Goal: Information Seeking & Learning: Learn about a topic

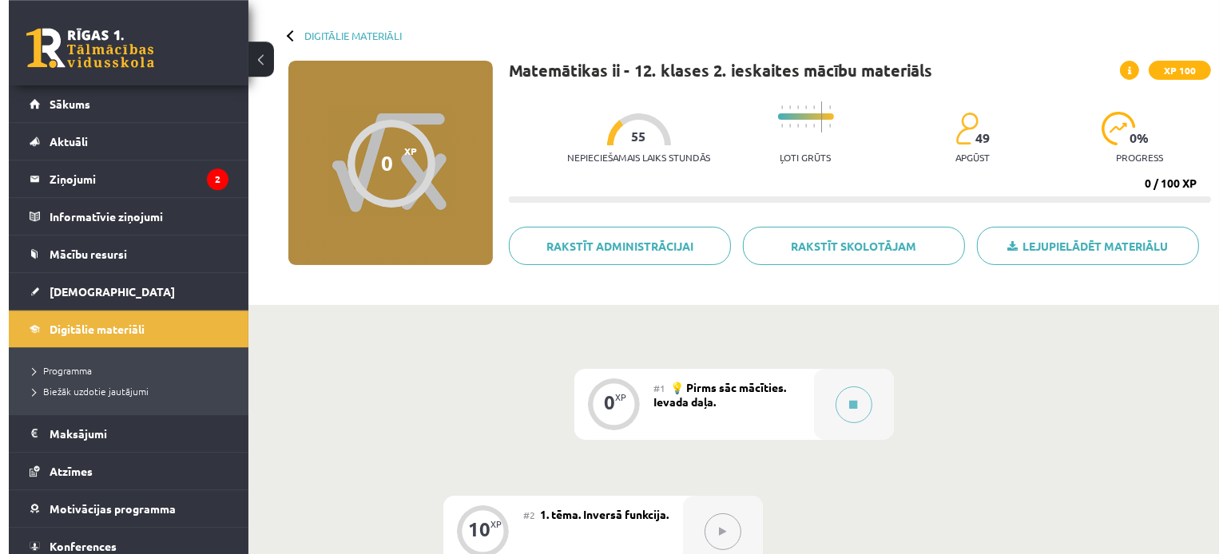
scroll to position [173, 0]
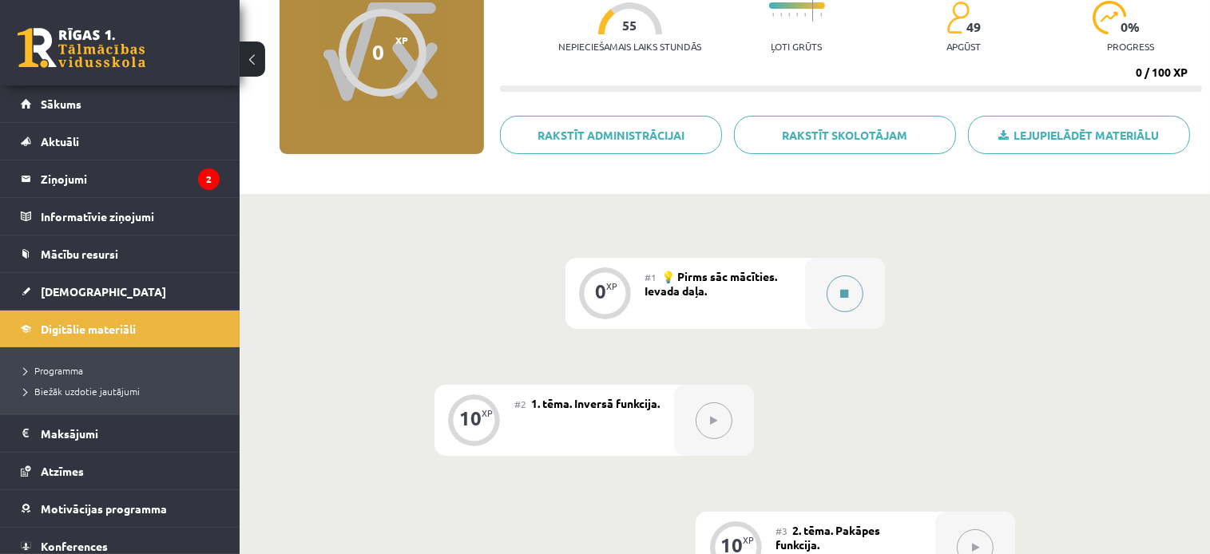
click at [852, 287] on button at bounding box center [845, 294] width 37 height 37
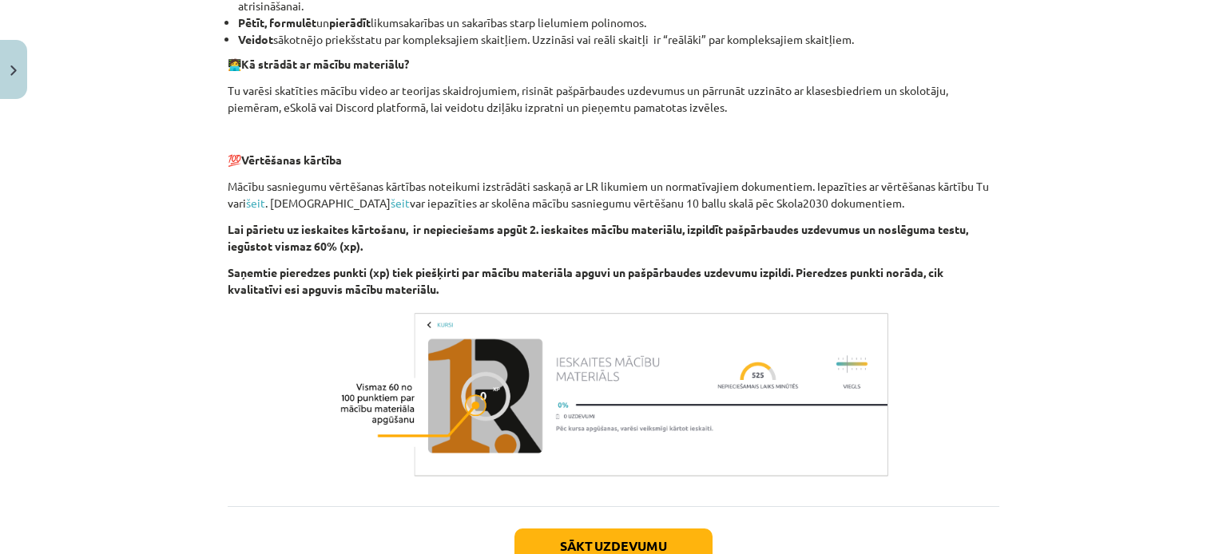
scroll to position [1020, 0]
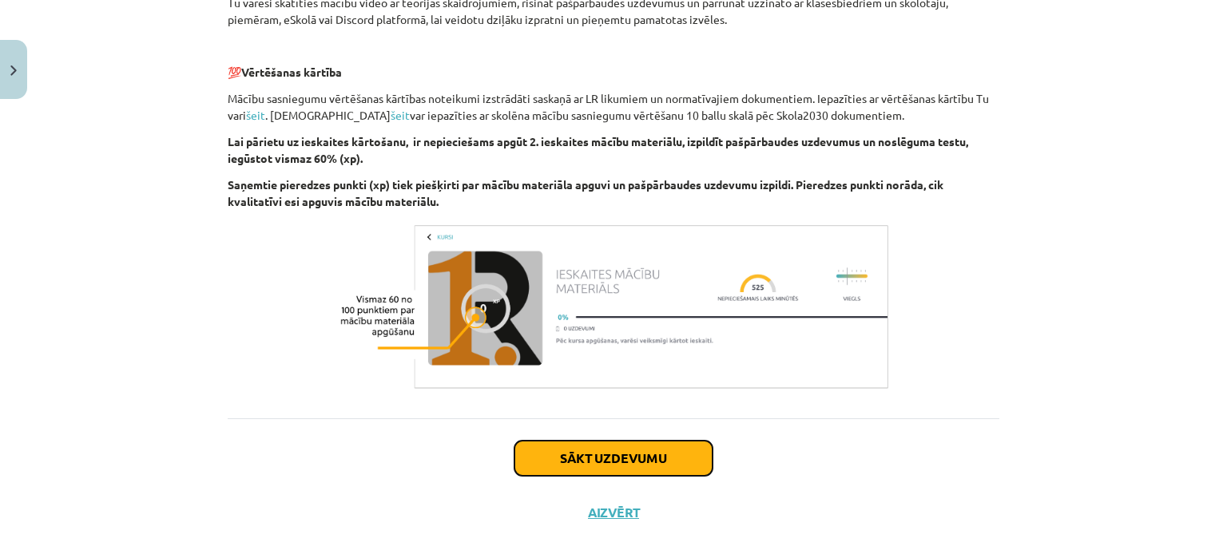
click at [645, 461] on button "Sākt uzdevumu" at bounding box center [613, 458] width 198 height 35
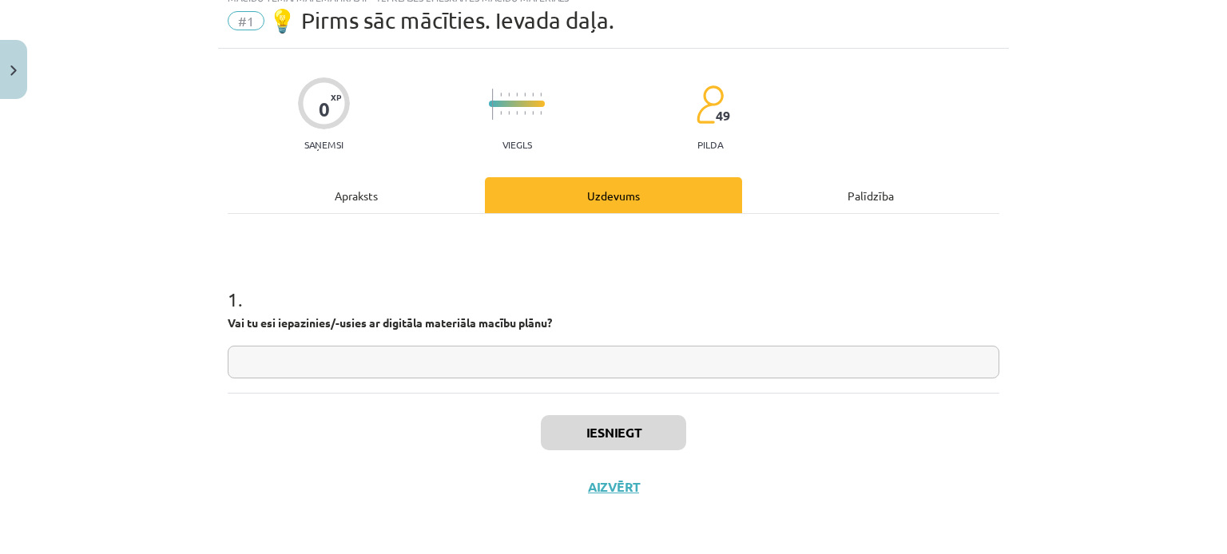
click at [541, 354] on input "text" at bounding box center [614, 362] width 772 height 33
click at [338, 350] on input "text" at bounding box center [614, 362] width 772 height 33
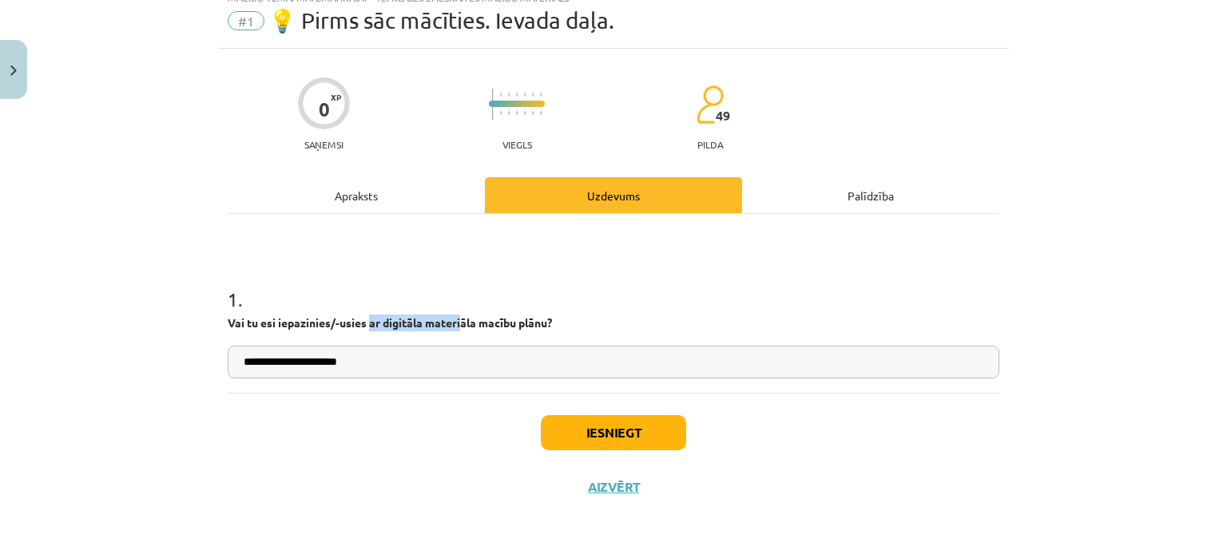
drag, startPoint x: 363, startPoint y: 323, endPoint x: 454, endPoint y: 333, distance: 91.6
click at [461, 323] on strong "Vai tu esi iepazinies/-usies ar digitāla materiāla macību plānu?" at bounding box center [390, 322] width 324 height 14
drag, startPoint x: 363, startPoint y: 322, endPoint x: 549, endPoint y: 321, distance: 185.3
click at [549, 321] on strong "Vai tu esi iepazinies/-usies ar digitāla materiāla macību plānu?" at bounding box center [390, 322] width 324 height 14
copy strong "ar digitāla materiāla macību plānu?"
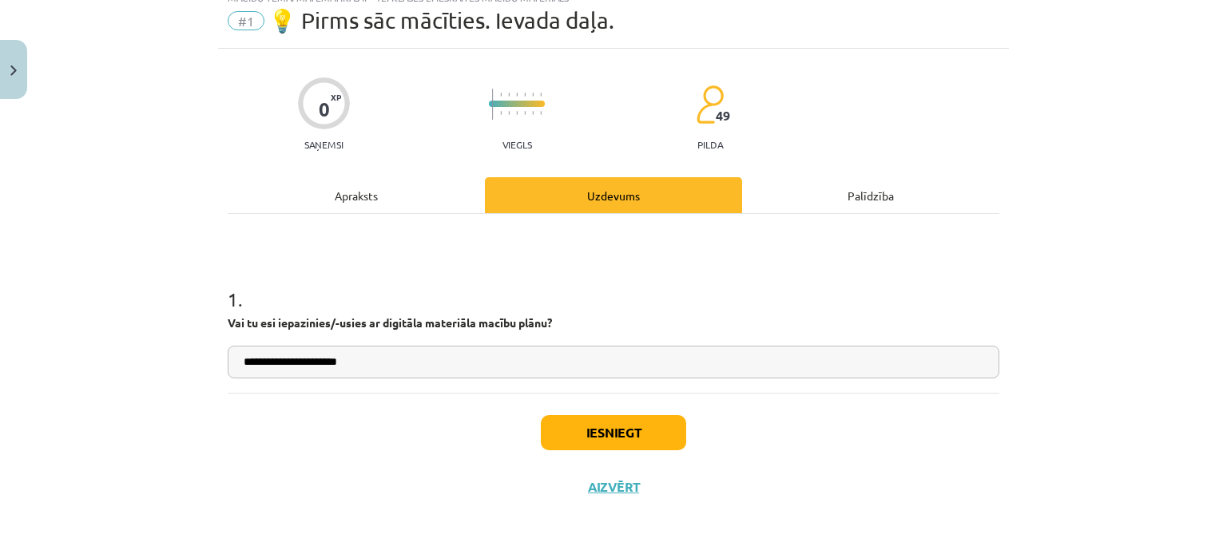
click at [442, 372] on input "**********" at bounding box center [614, 362] width 772 height 33
paste input "**********"
type input "**********"
click at [605, 431] on button "Iesniegt" at bounding box center [613, 432] width 145 height 35
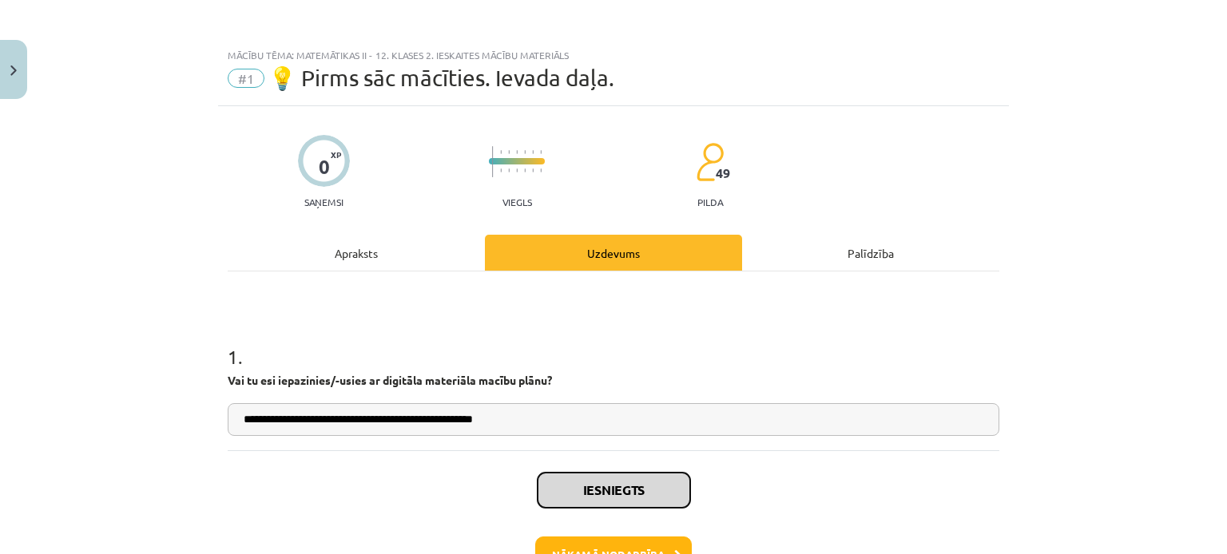
scroll to position [108, 0]
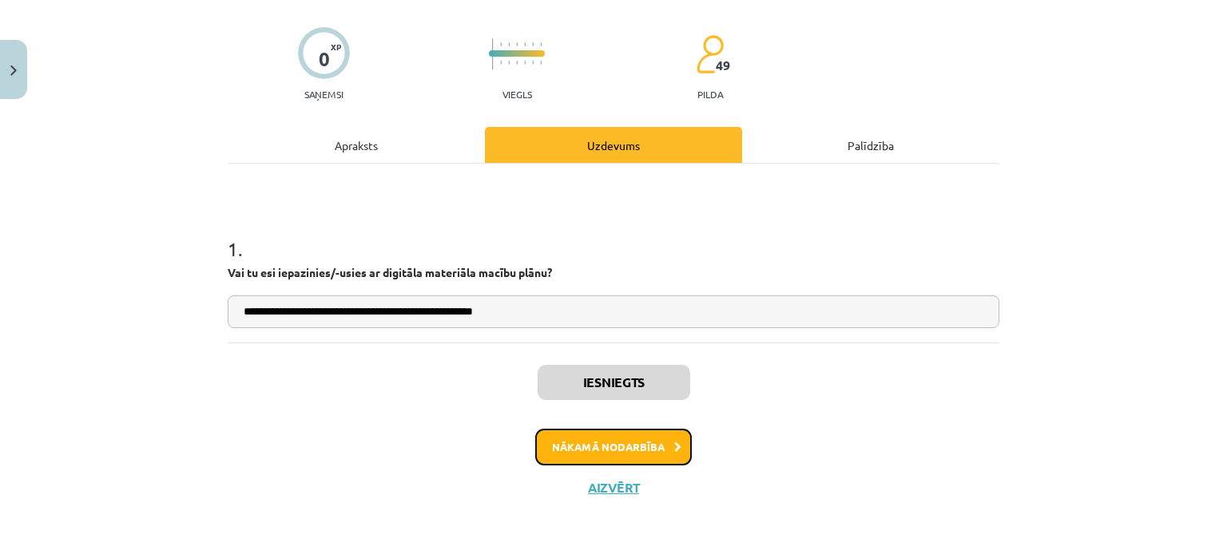
click at [617, 456] on button "Nākamā nodarbība" at bounding box center [613, 447] width 157 height 37
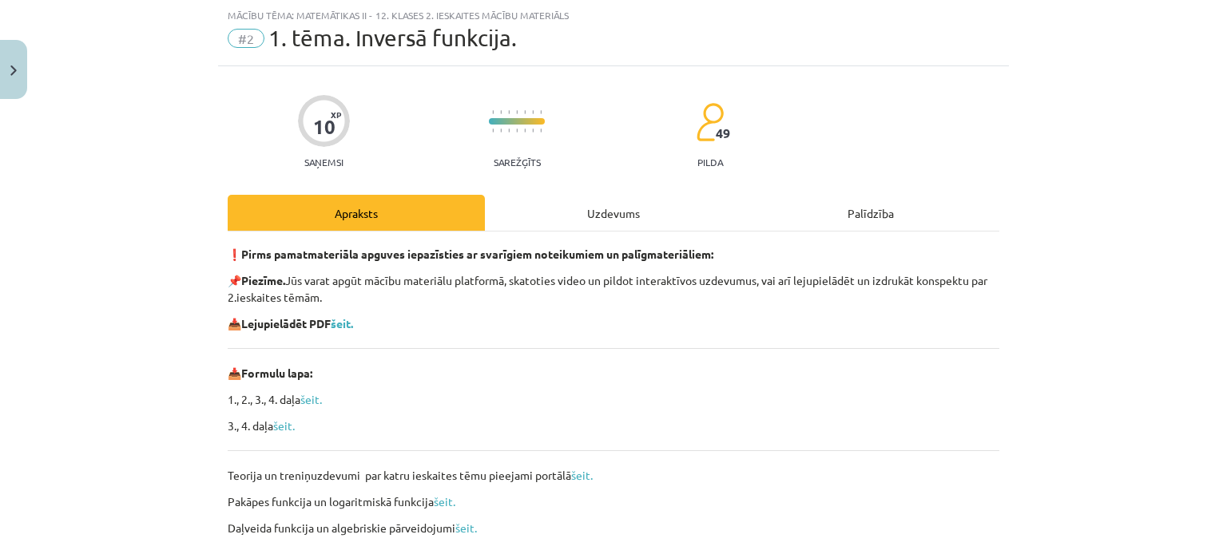
scroll to position [40, 0]
click at [582, 214] on div "Uzdevums" at bounding box center [613, 213] width 257 height 36
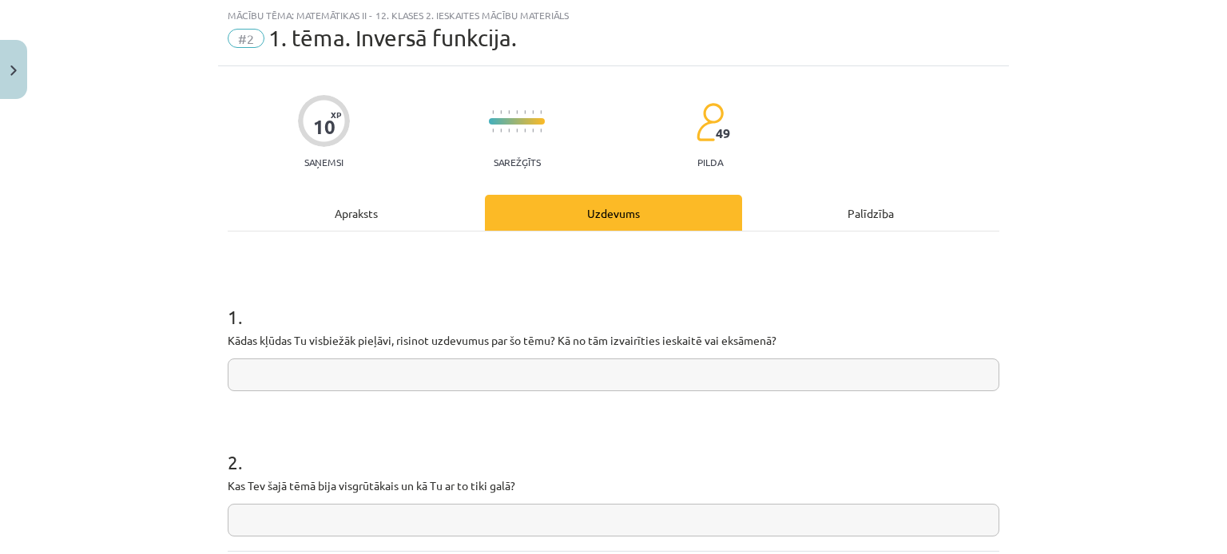
click at [363, 198] on div "Apraksts" at bounding box center [356, 213] width 257 height 36
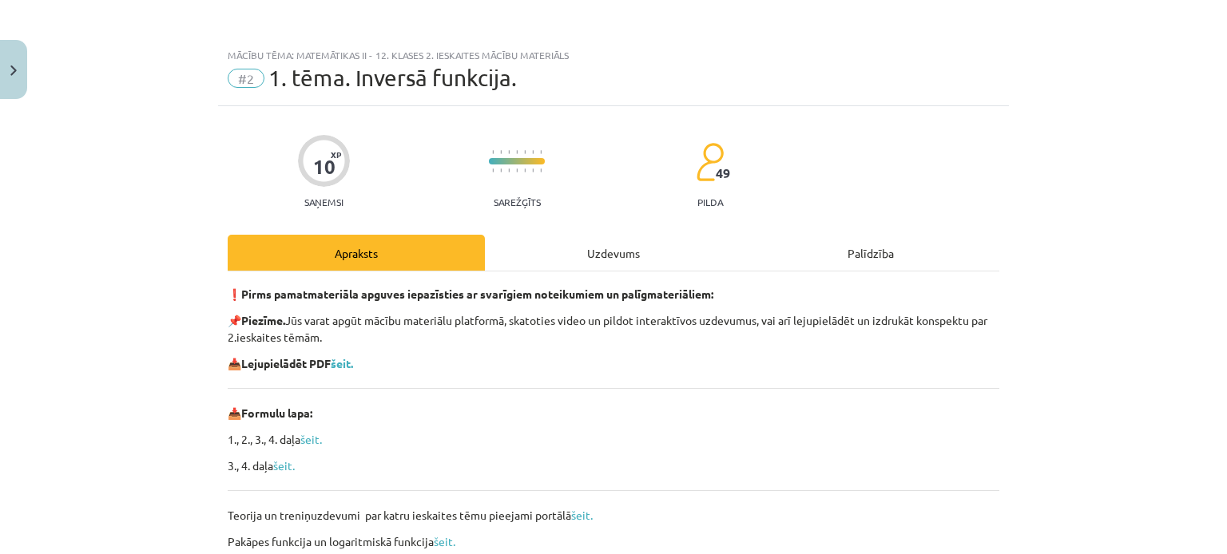
scroll to position [273, 0]
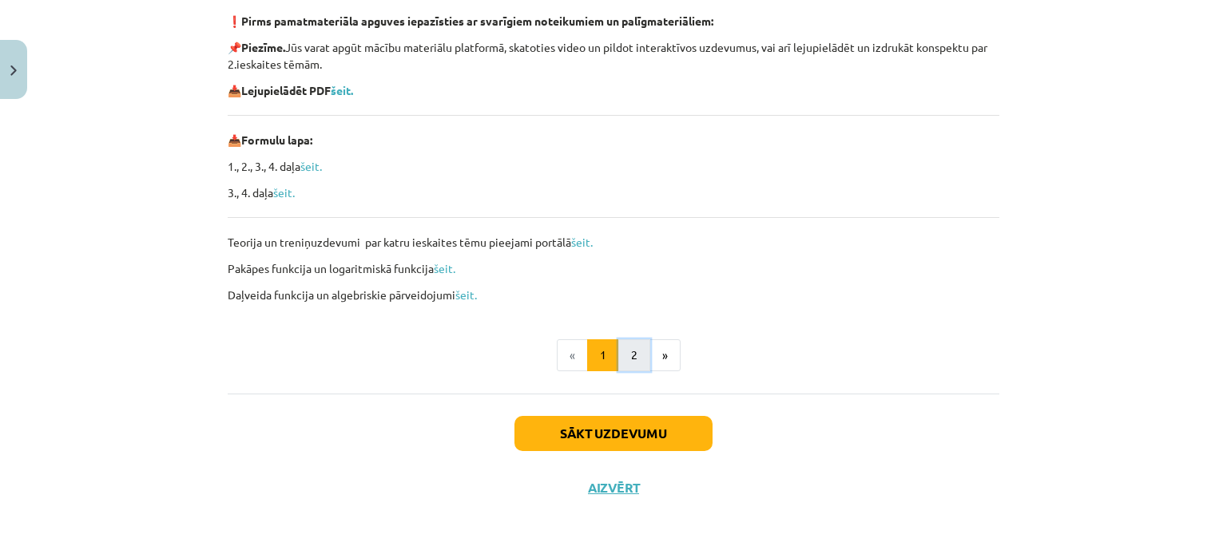
click at [633, 347] on button "2" at bounding box center [634, 355] width 32 height 32
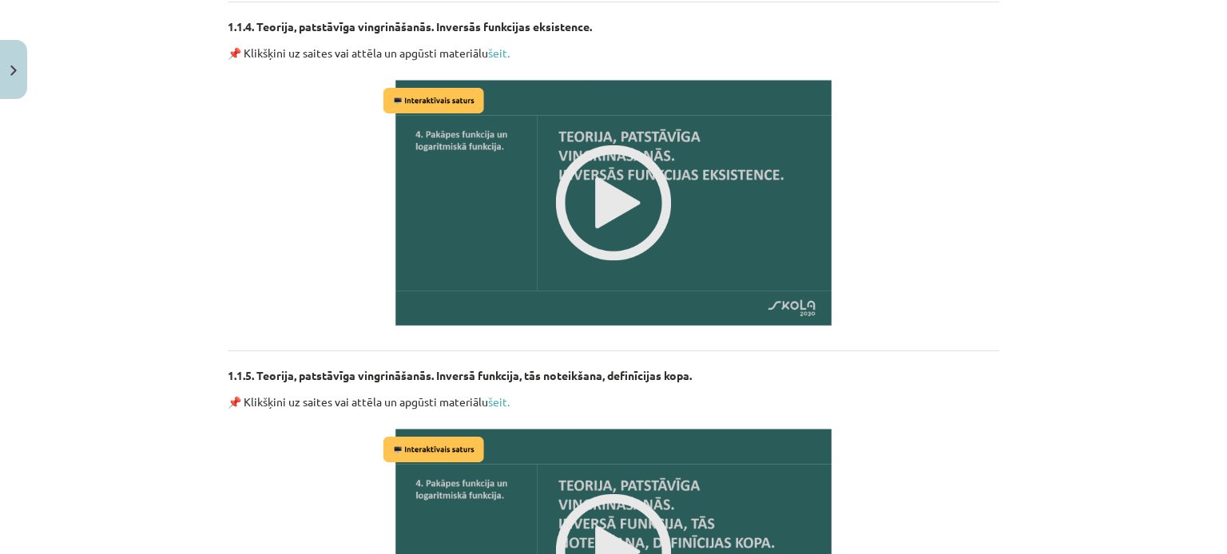
scroll to position [2035, 0]
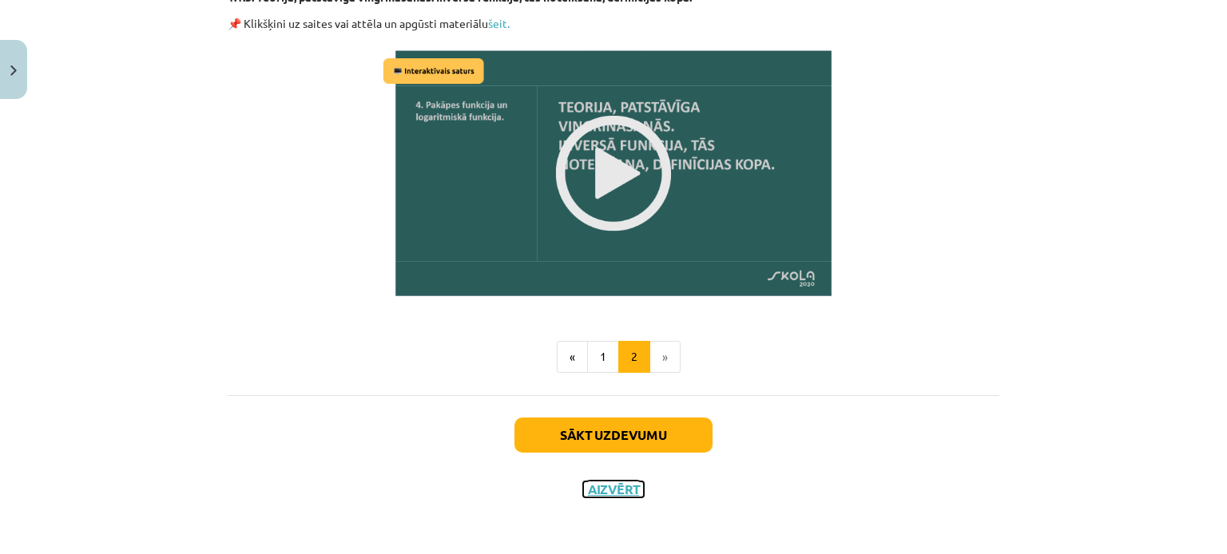
click at [617, 487] on button "Aizvērt" at bounding box center [613, 490] width 61 height 16
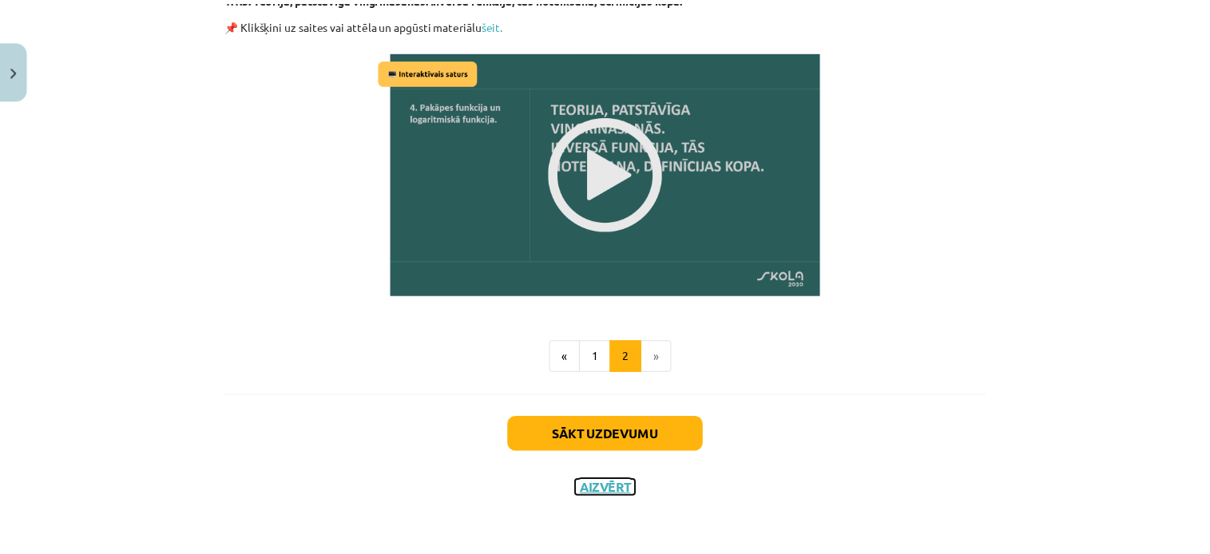
click at [722, 418] on div at bounding box center [718, 420] width 80 height 71
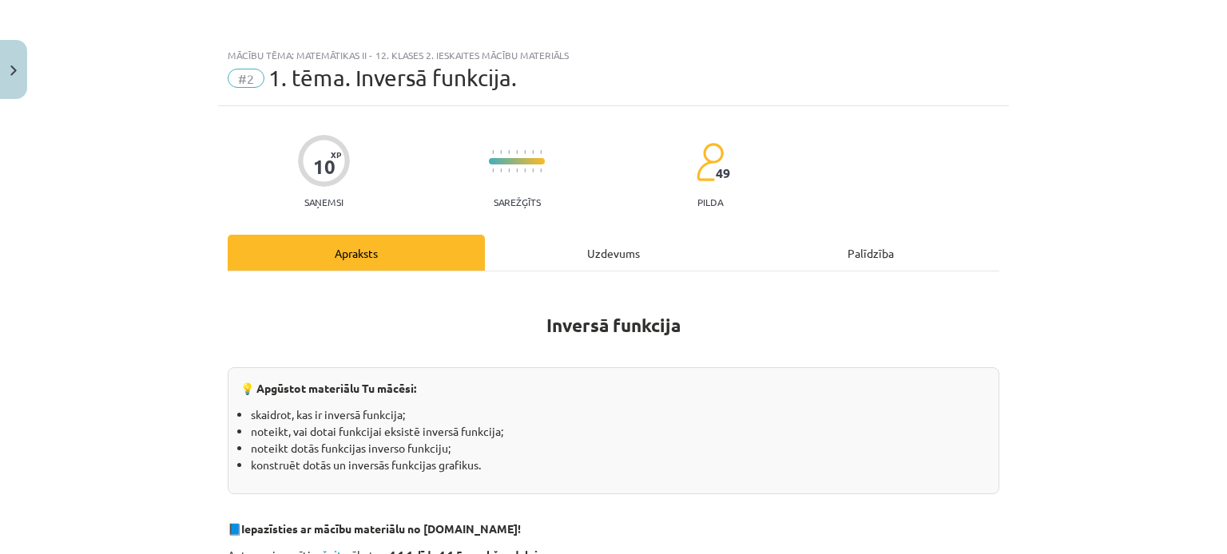
click at [653, 249] on div "Uzdevums" at bounding box center [613, 253] width 257 height 36
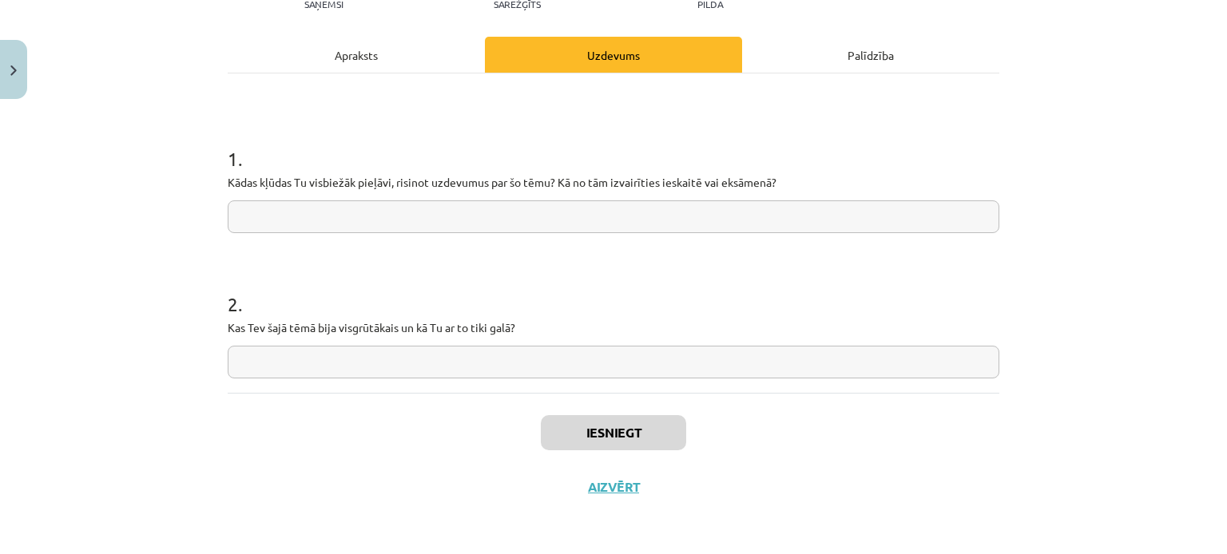
scroll to position [0, 0]
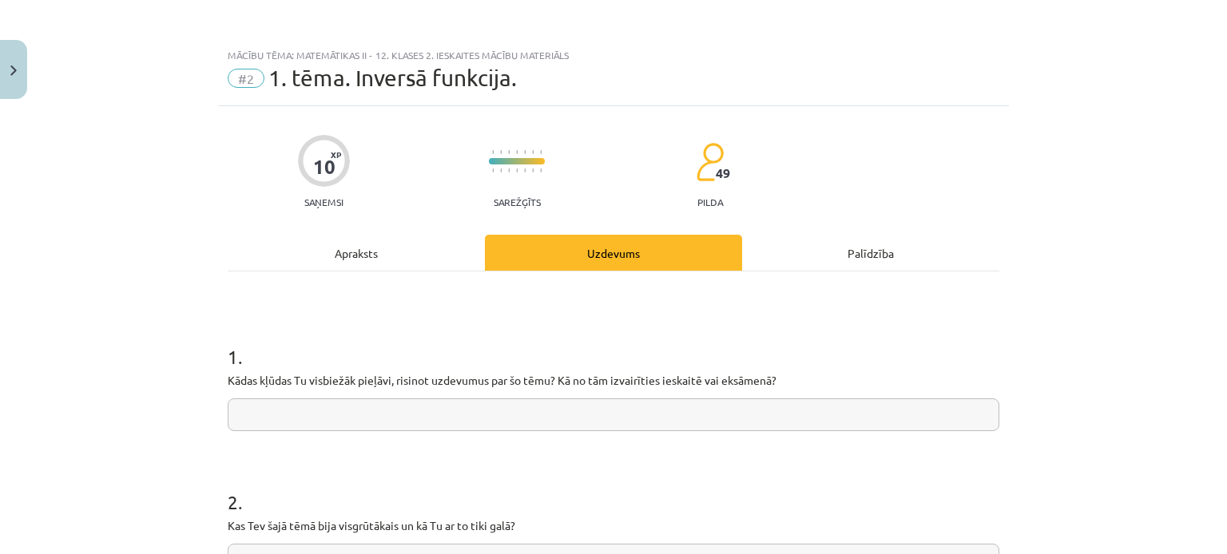
click at [372, 248] on div "Apraksts" at bounding box center [356, 253] width 257 height 36
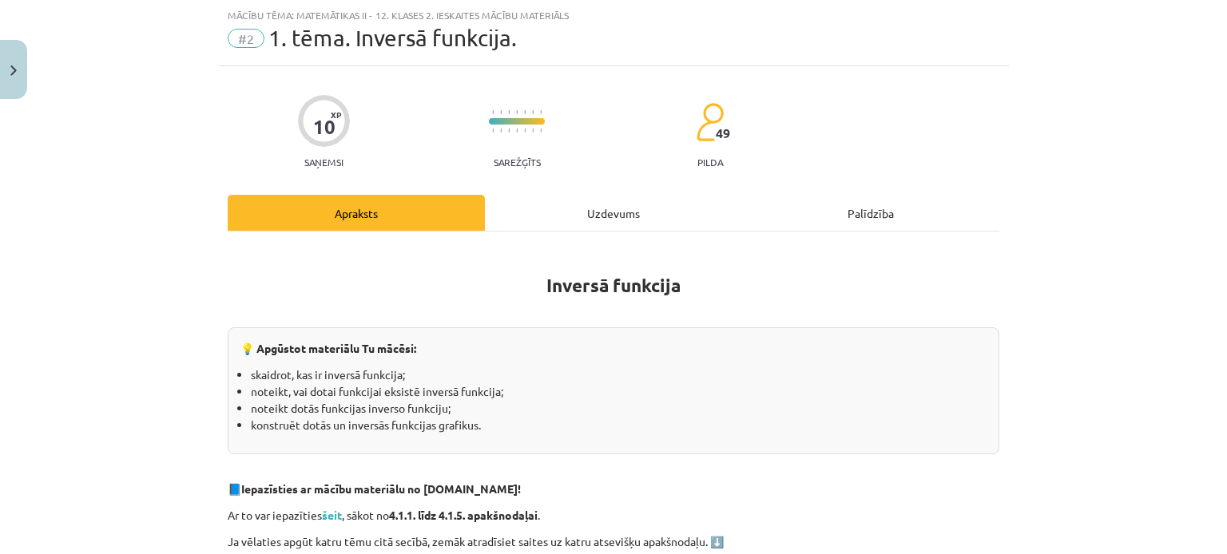
scroll to position [259, 0]
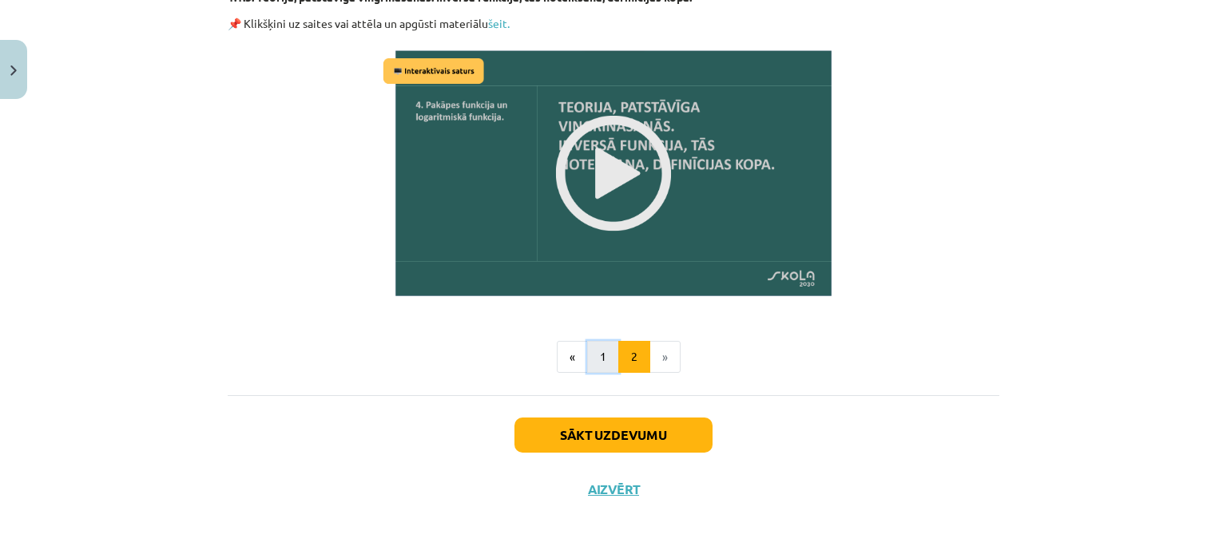
click at [599, 344] on button "1" at bounding box center [603, 357] width 32 height 32
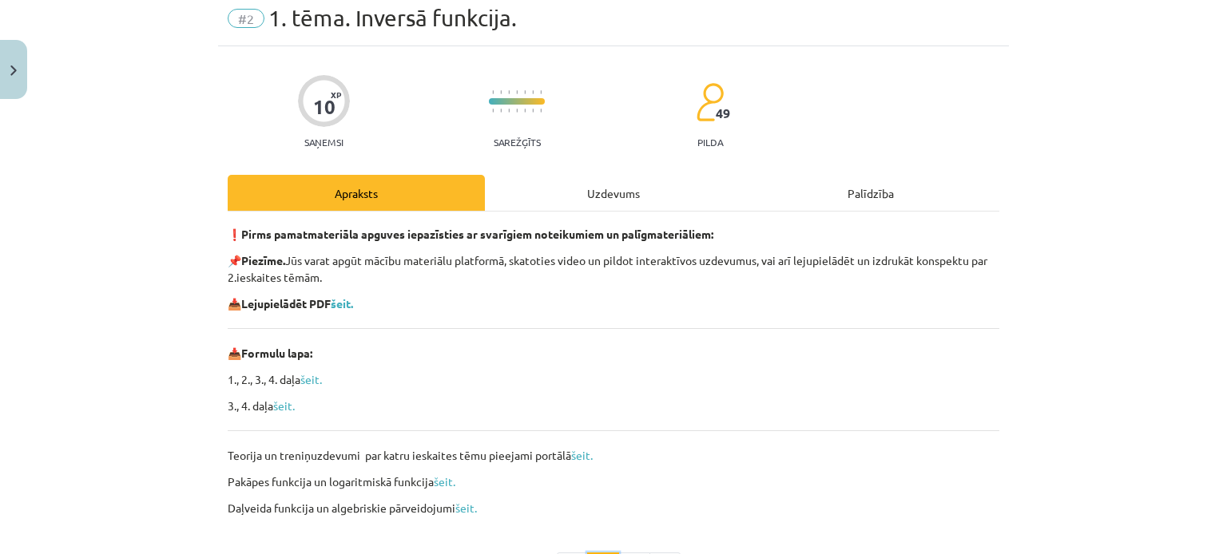
scroll to position [54, 0]
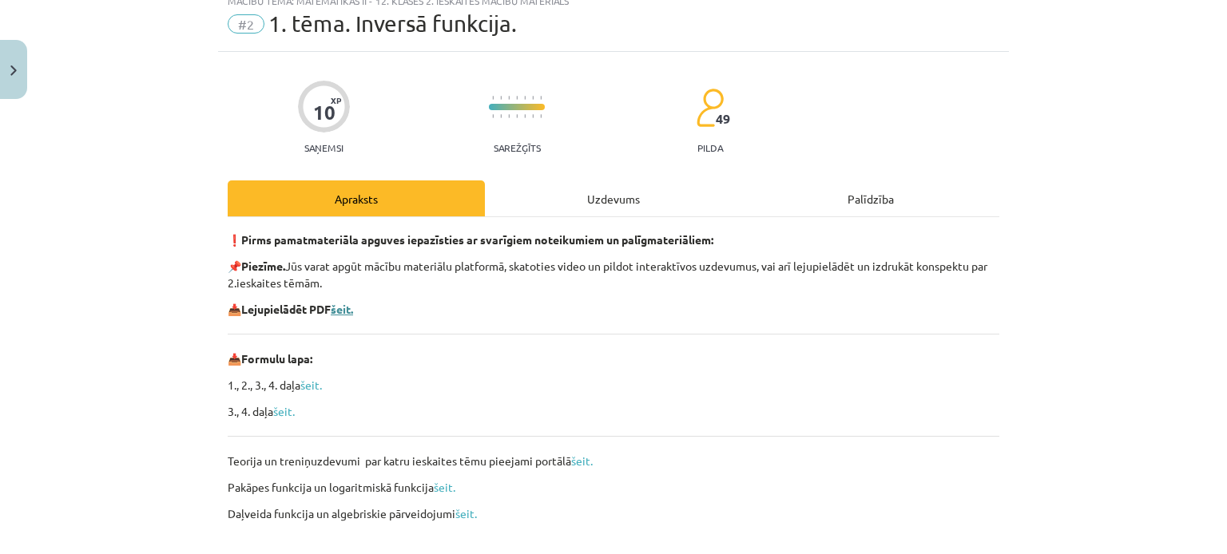
click at [343, 305] on b "šeit." at bounding box center [342, 309] width 22 height 14
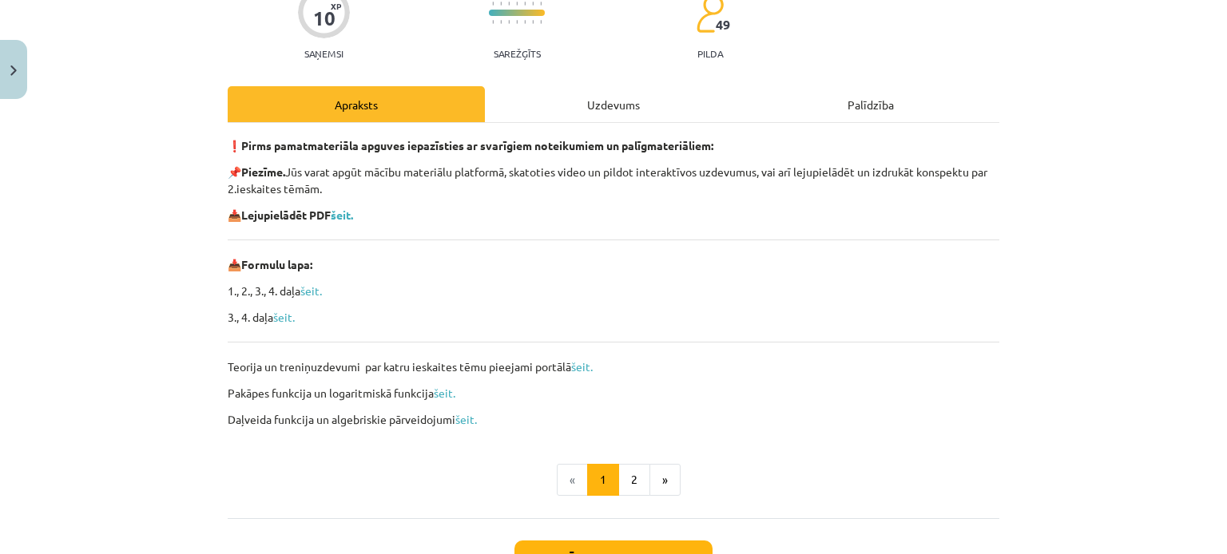
scroll to position [200, 0]
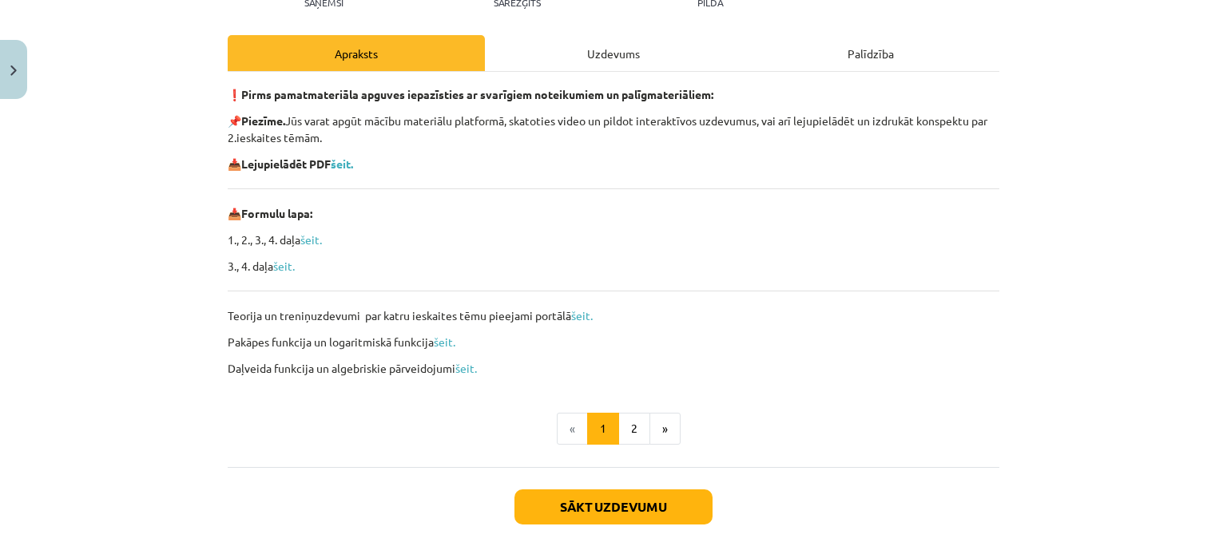
click at [573, 315] on link "šeit." at bounding box center [582, 315] width 22 height 14
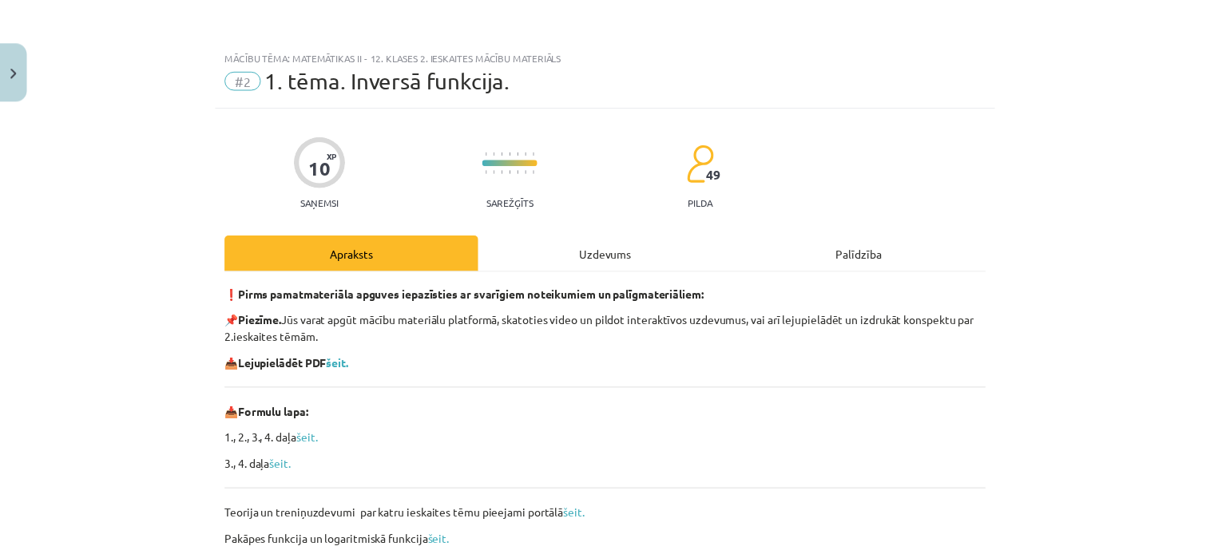
scroll to position [273, 0]
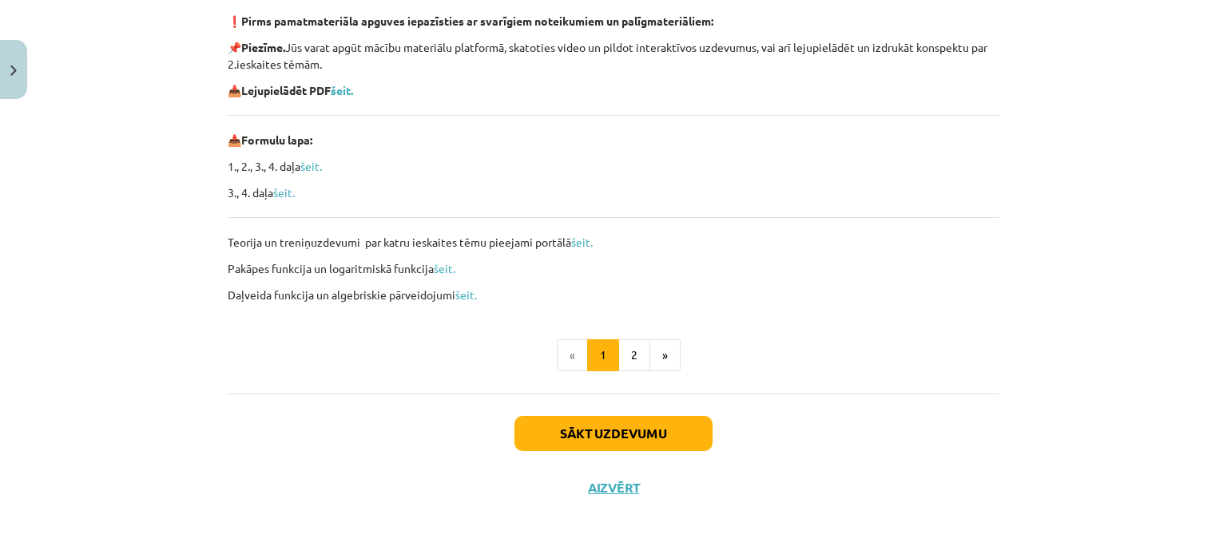
click at [586, 478] on div "Sākt uzdevumu Aizvērt" at bounding box center [614, 450] width 772 height 112
click at [587, 481] on button "Aizvērt" at bounding box center [613, 488] width 61 height 16
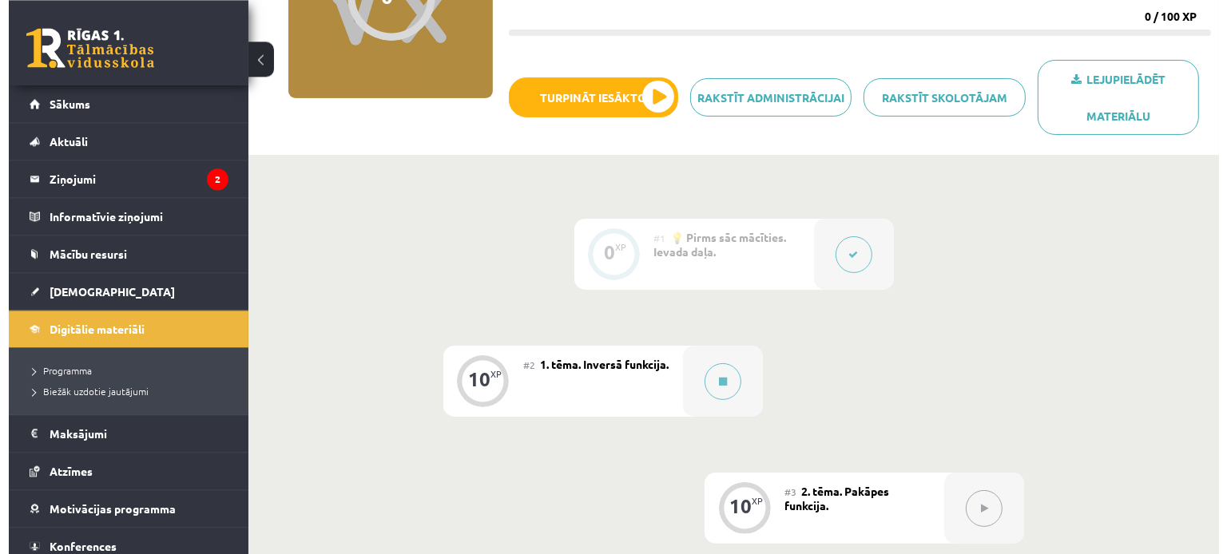
scroll to position [341, 0]
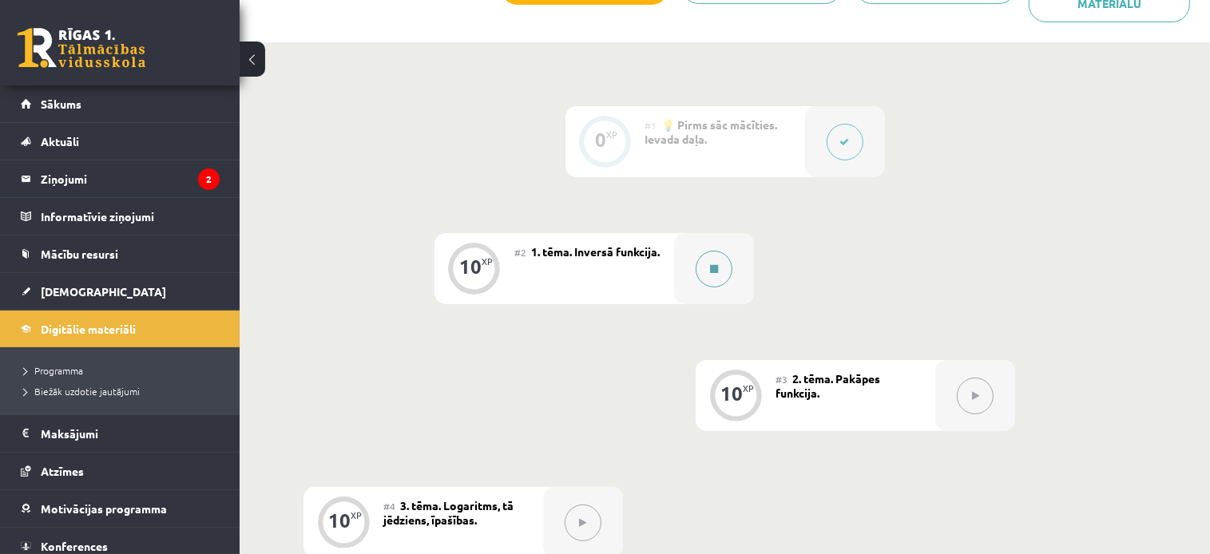
click at [714, 287] on div at bounding box center [714, 268] width 80 height 71
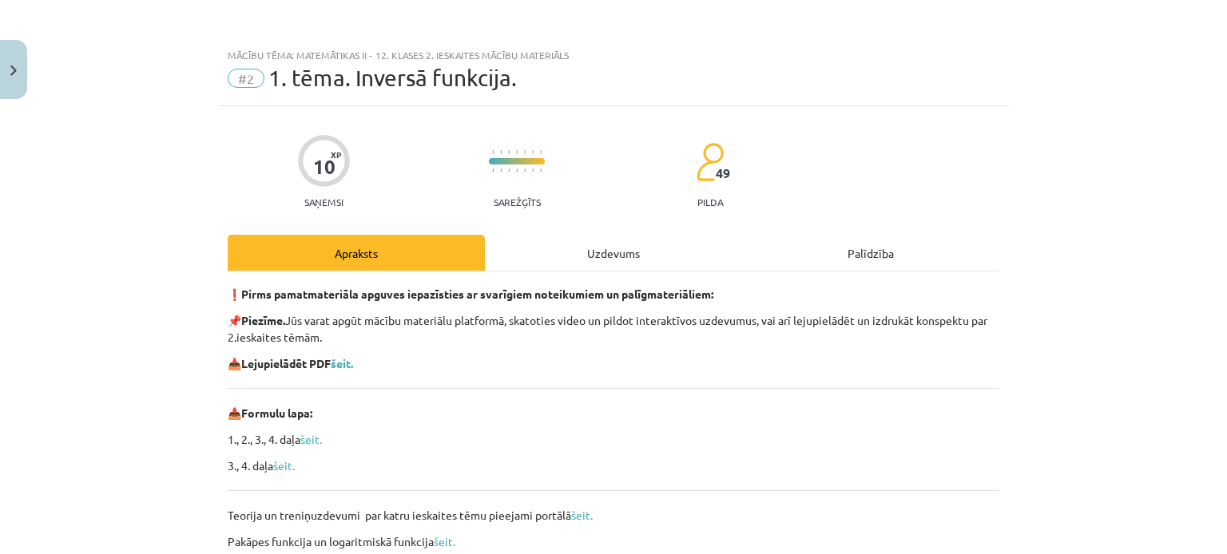
scroll to position [273, 0]
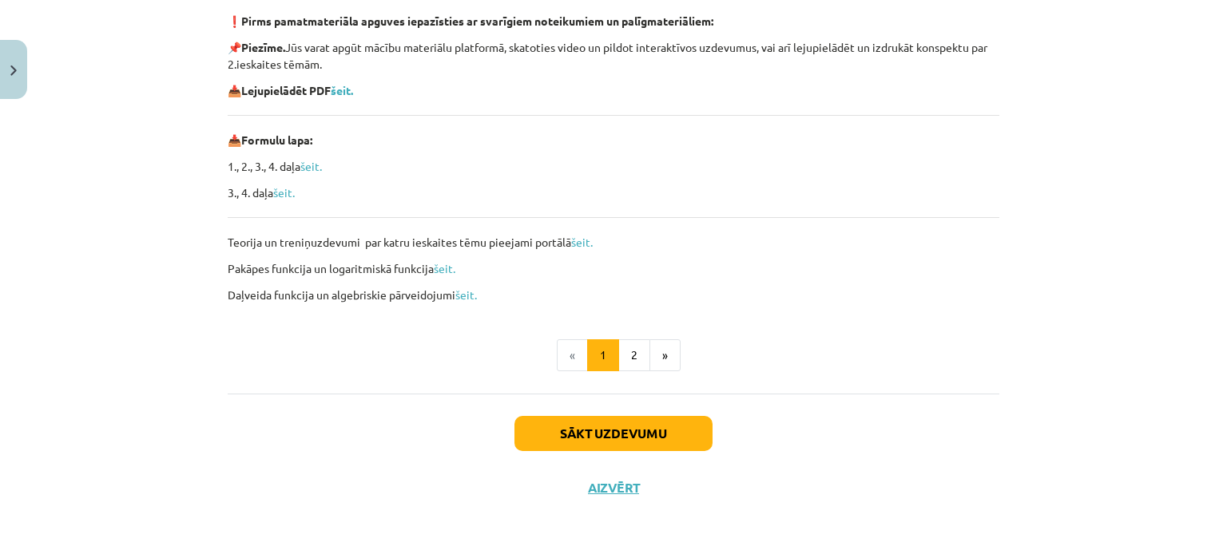
click at [439, 260] on div "❗ Pirms pamatmateriāla apguves iepazīsties ar svarīgiem noteikumiem un palīgmat…" at bounding box center [614, 158] width 772 height 291
click at [436, 265] on link "šeit." at bounding box center [445, 268] width 22 height 14
click at [455, 291] on link "šeit." at bounding box center [466, 295] width 22 height 14
click at [577, 240] on link "šeit." at bounding box center [582, 242] width 22 height 14
click at [442, 275] on p "Pakāpes funkcija un logaritmiskā funkcija šeit." at bounding box center [614, 268] width 772 height 17
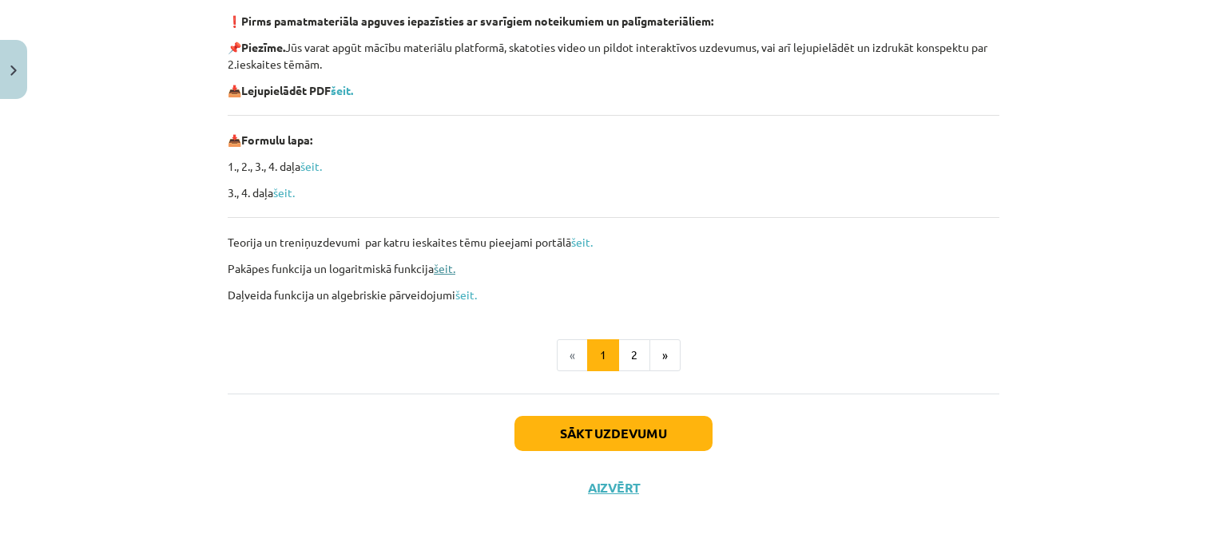
click at [442, 270] on link "šeit." at bounding box center [445, 268] width 22 height 14
click at [631, 347] on button "2" at bounding box center [634, 355] width 32 height 32
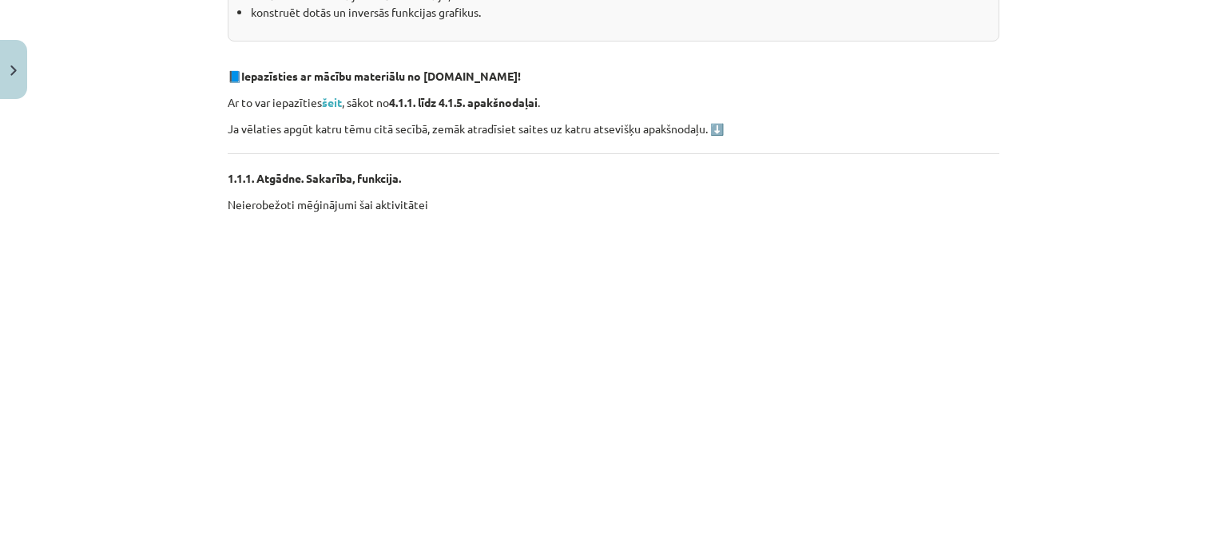
scroll to position [433, 0]
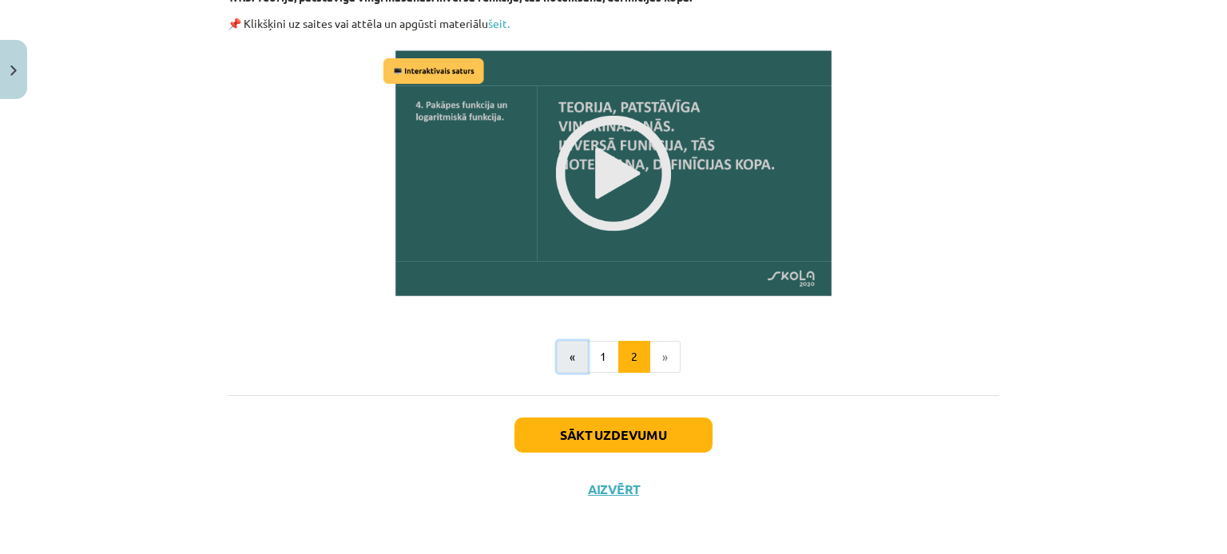
click at [577, 365] on button "«" at bounding box center [572, 357] width 31 height 32
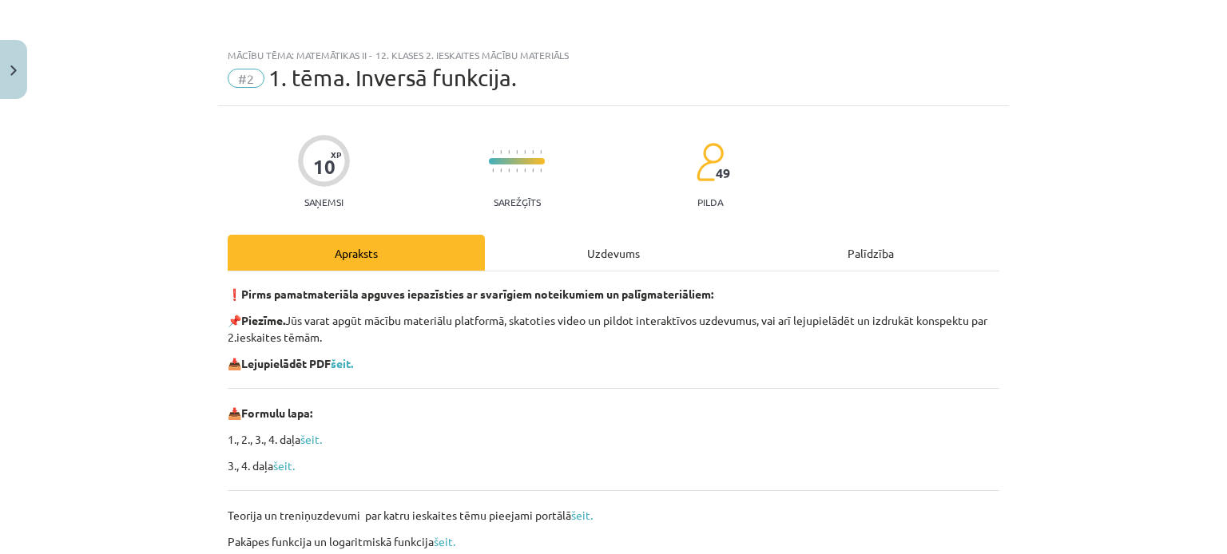
scroll to position [219, 0]
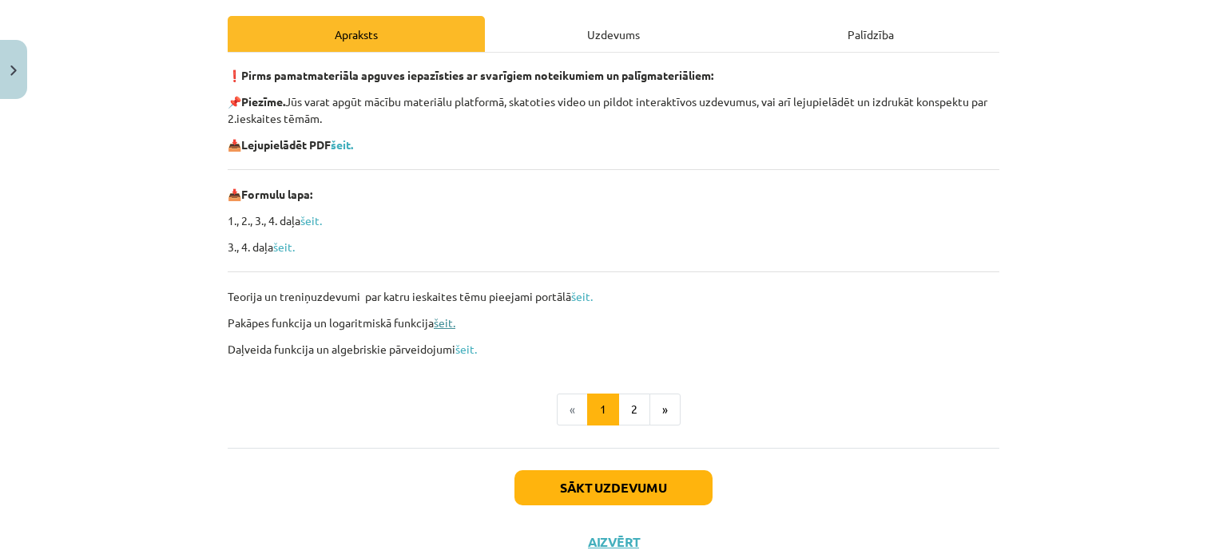
click at [441, 324] on link "šeit." at bounding box center [445, 322] width 22 height 14
click at [455, 346] on link "šeit." at bounding box center [466, 349] width 22 height 14
